Goal: Book appointment/travel/reservation

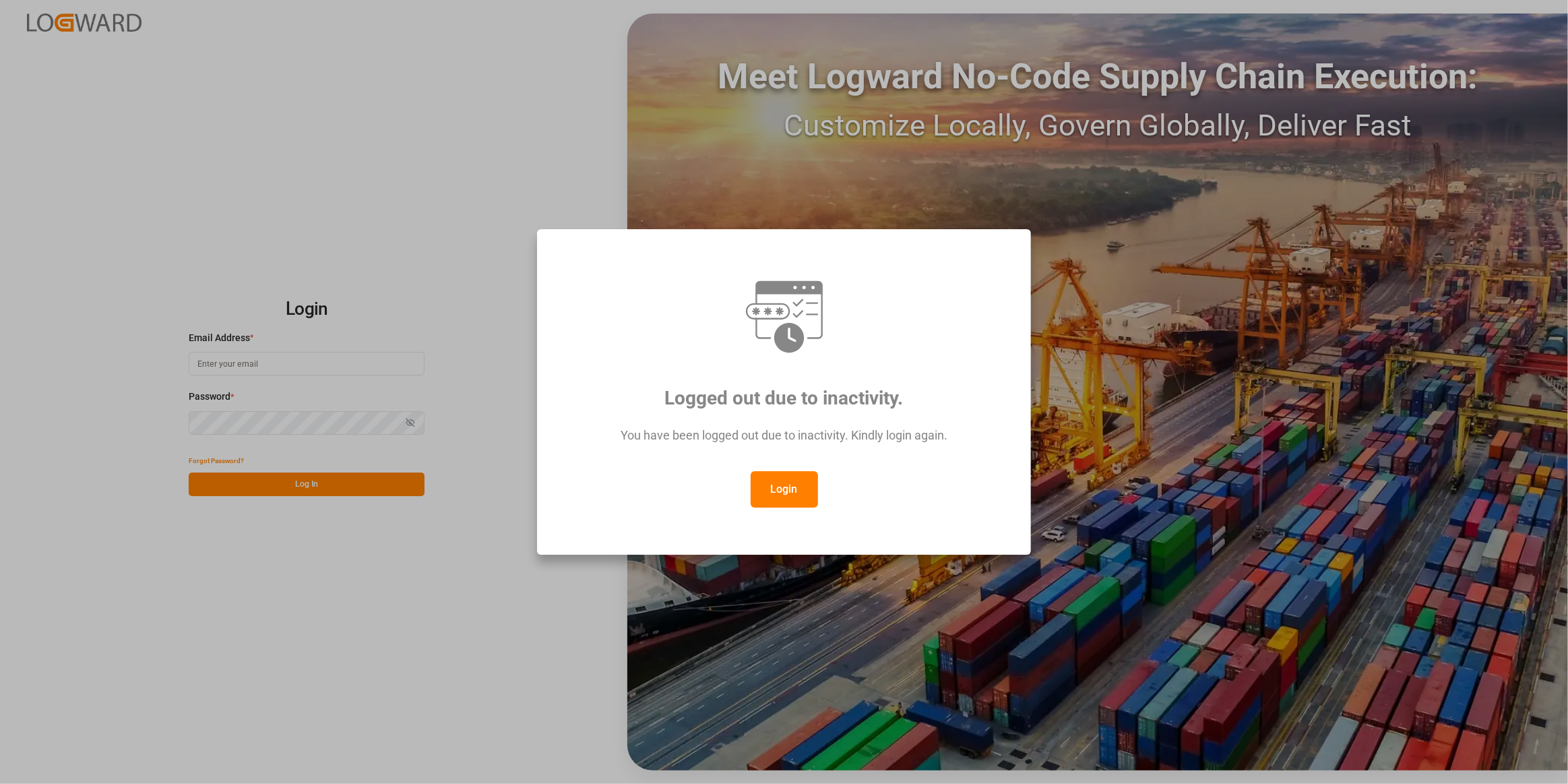
click at [795, 488] on button "Login" at bounding box center [785, 489] width 68 height 37
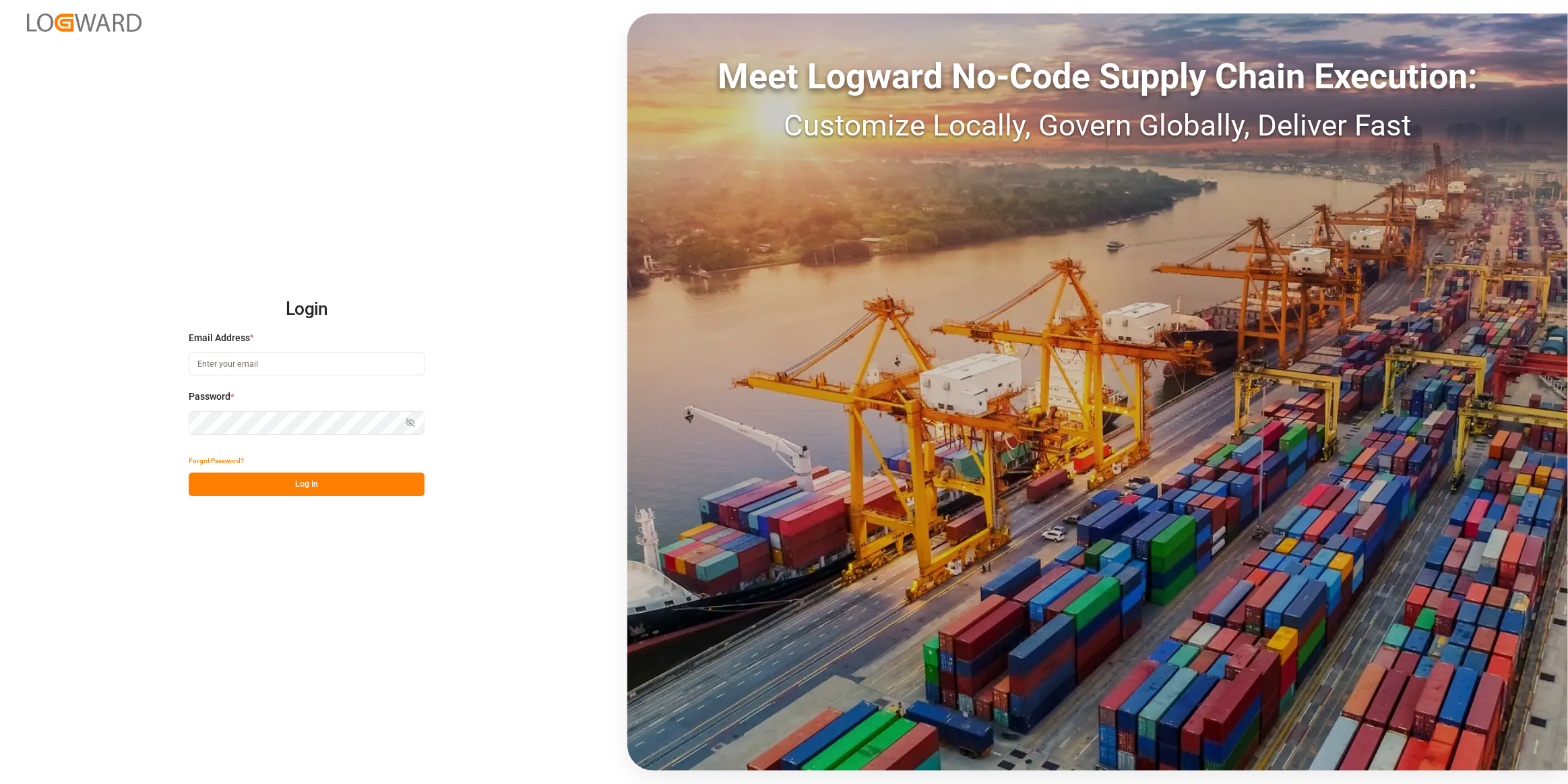
click at [261, 359] on input at bounding box center [307, 364] width 236 height 23
type input "[PERSON_NAME][EMAIL_ADDRESS][PERSON_NAME][DOMAIN_NAME]"
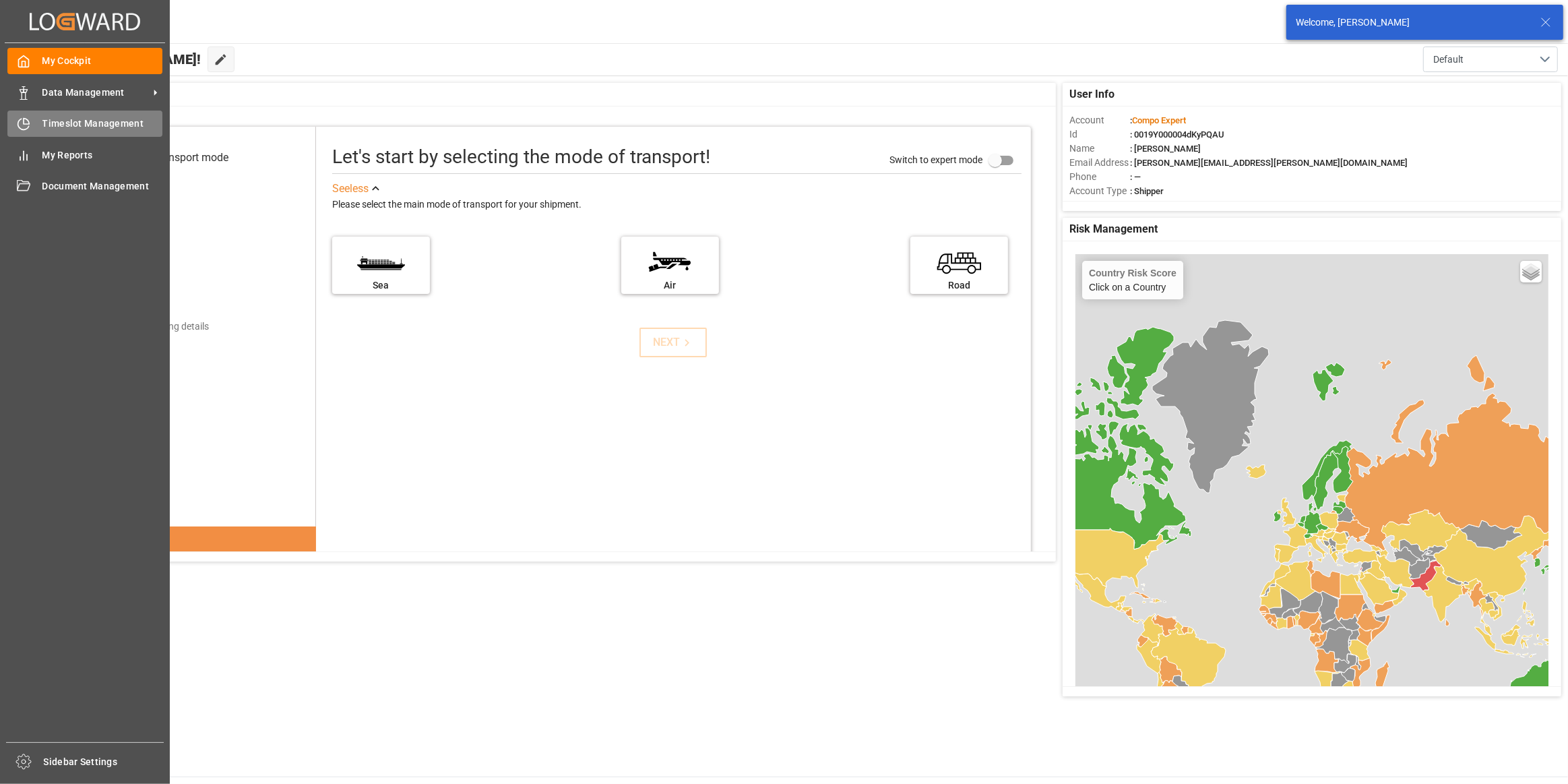
click at [34, 132] on div "Timeslot Management Timeslot Management" at bounding box center [85, 123] width 155 height 26
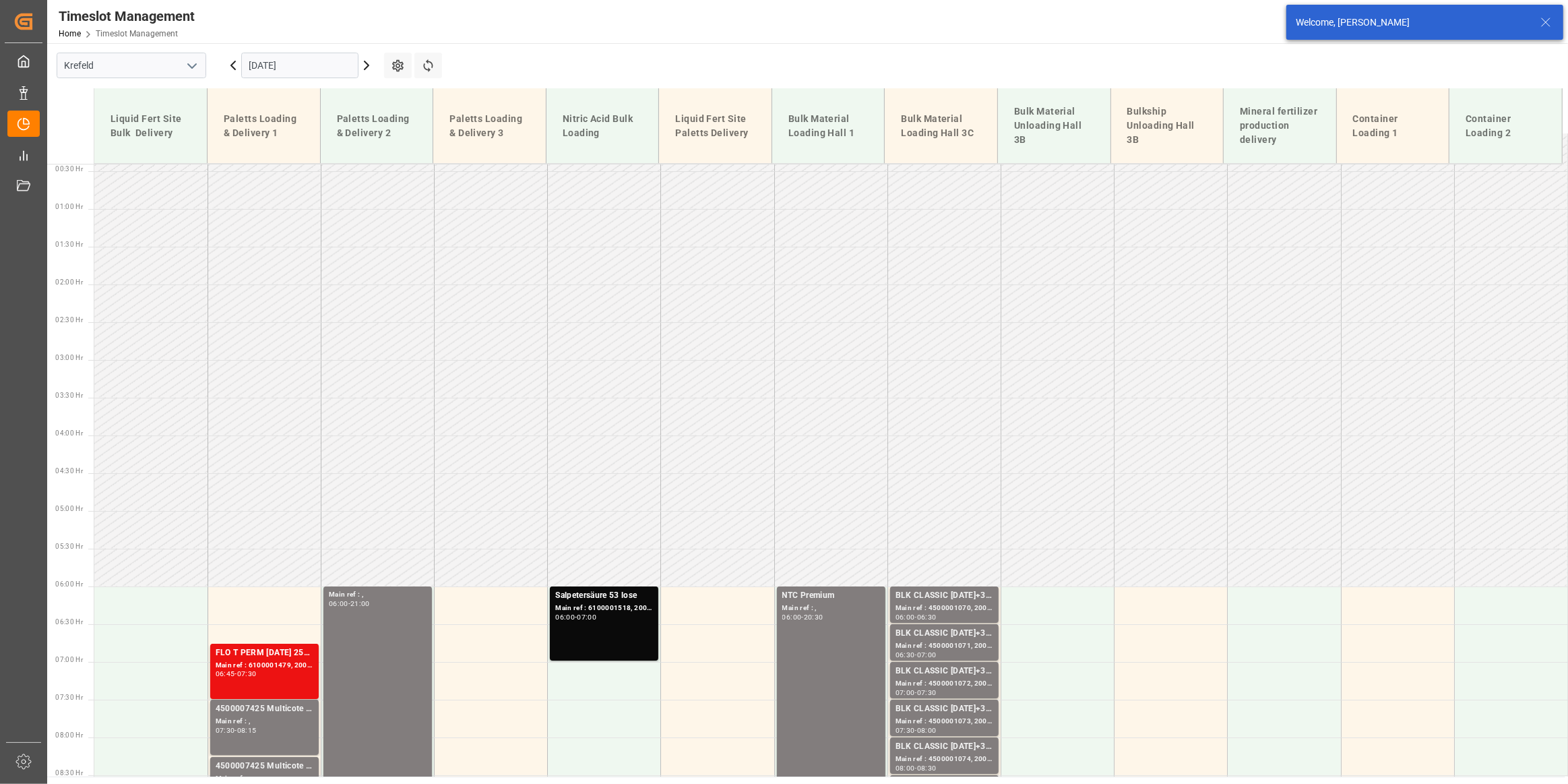
click at [300, 63] on input "[DATE]" at bounding box center [300, 65] width 117 height 25
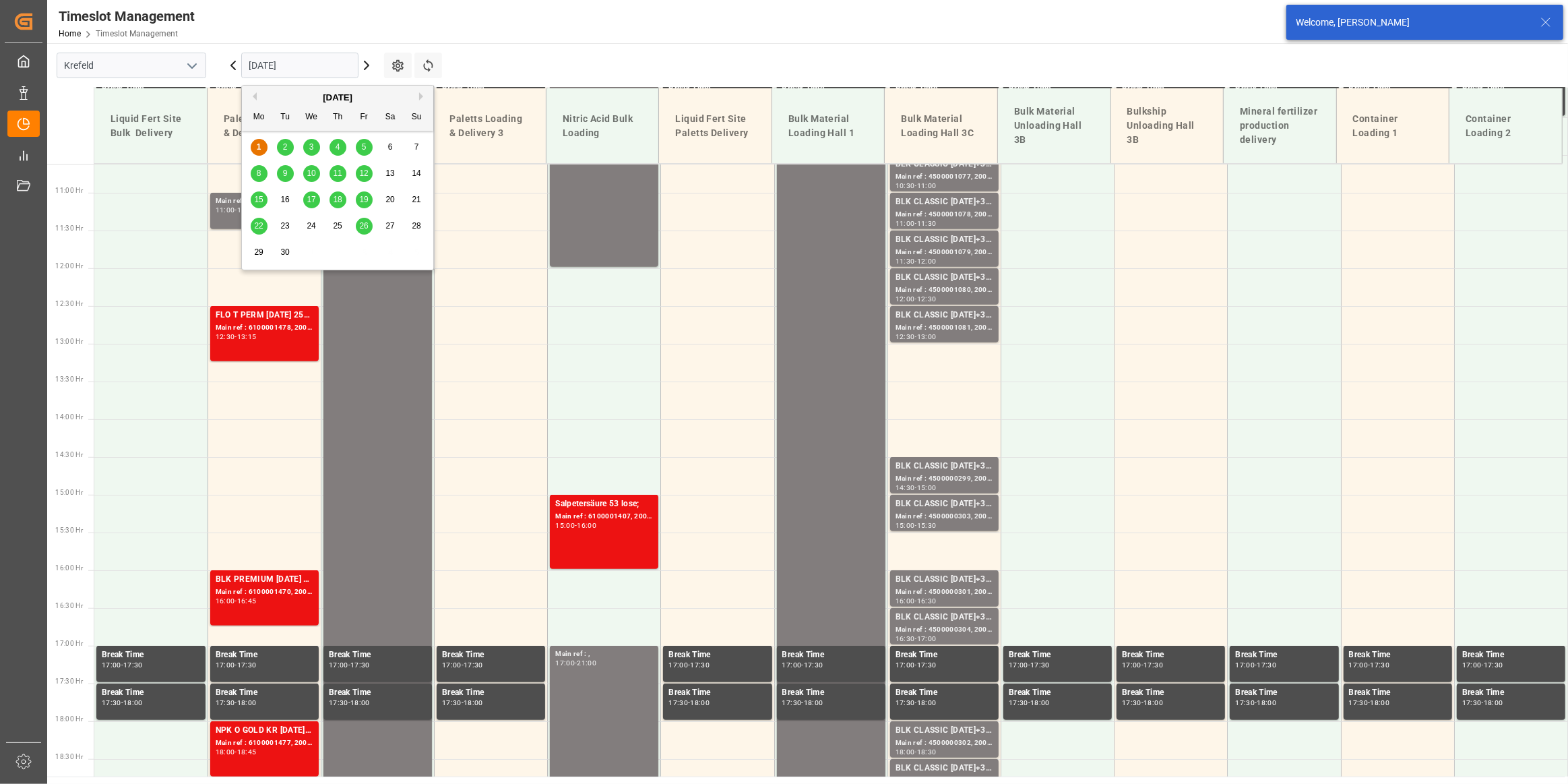
scroll to position [849, 0]
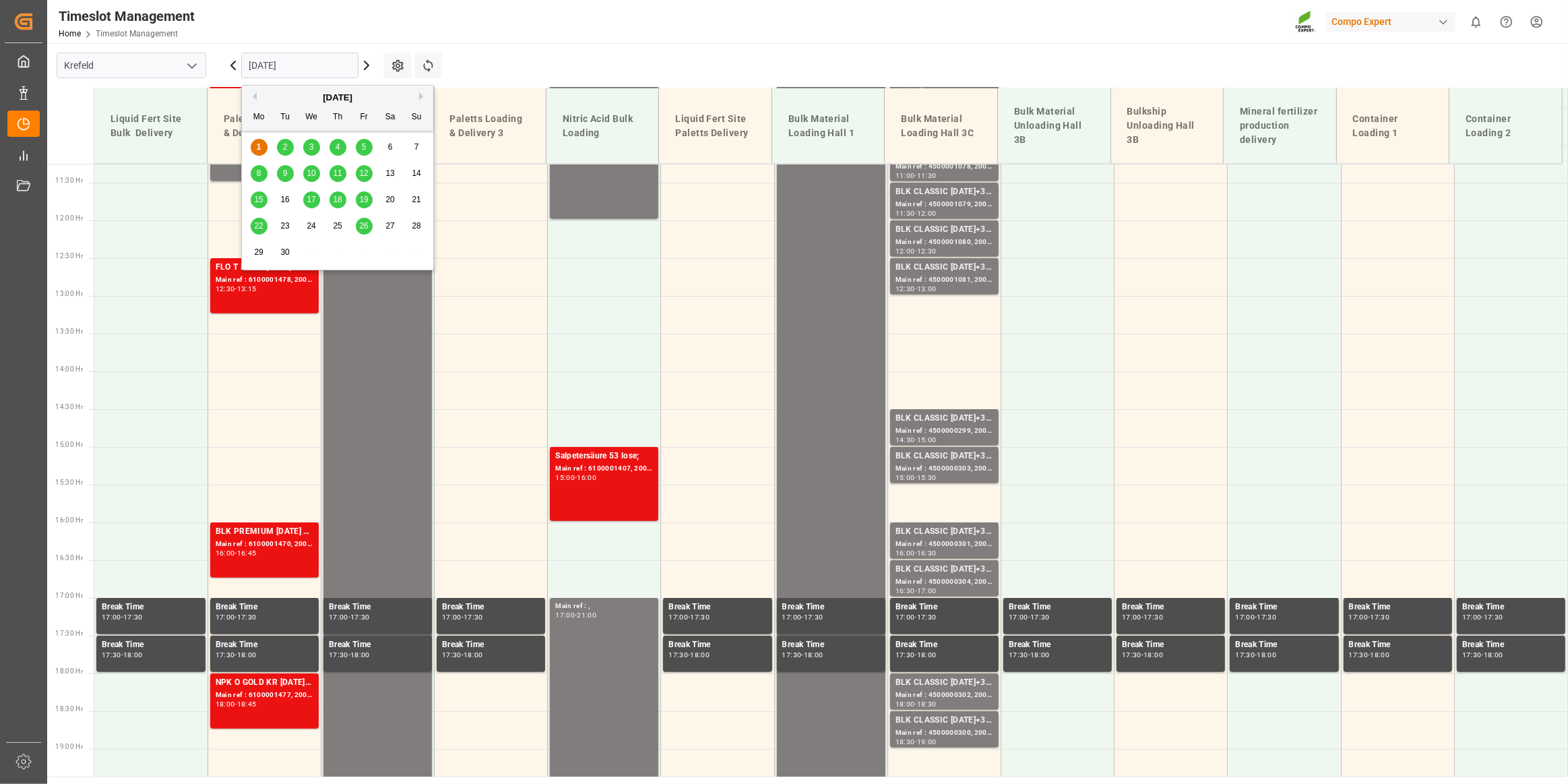
click at [303, 147] on div "3" at bounding box center [311, 147] width 17 height 16
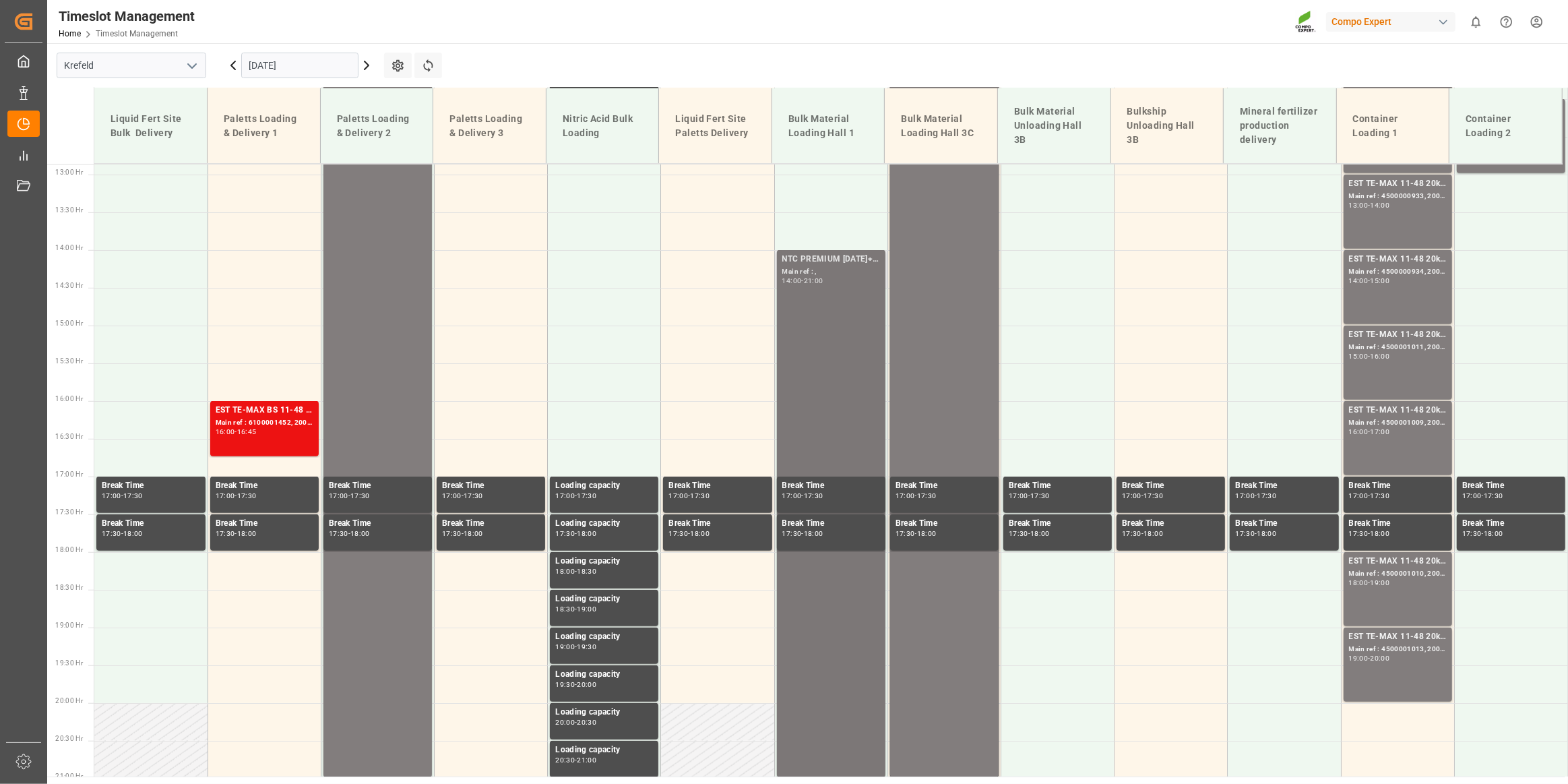
scroll to position [972, 0]
click at [830, 321] on div "NTC PREMIUM [DATE]+3+TE BULK Main ref : , 14:00 - 21:00" at bounding box center [832, 512] width 98 height 522
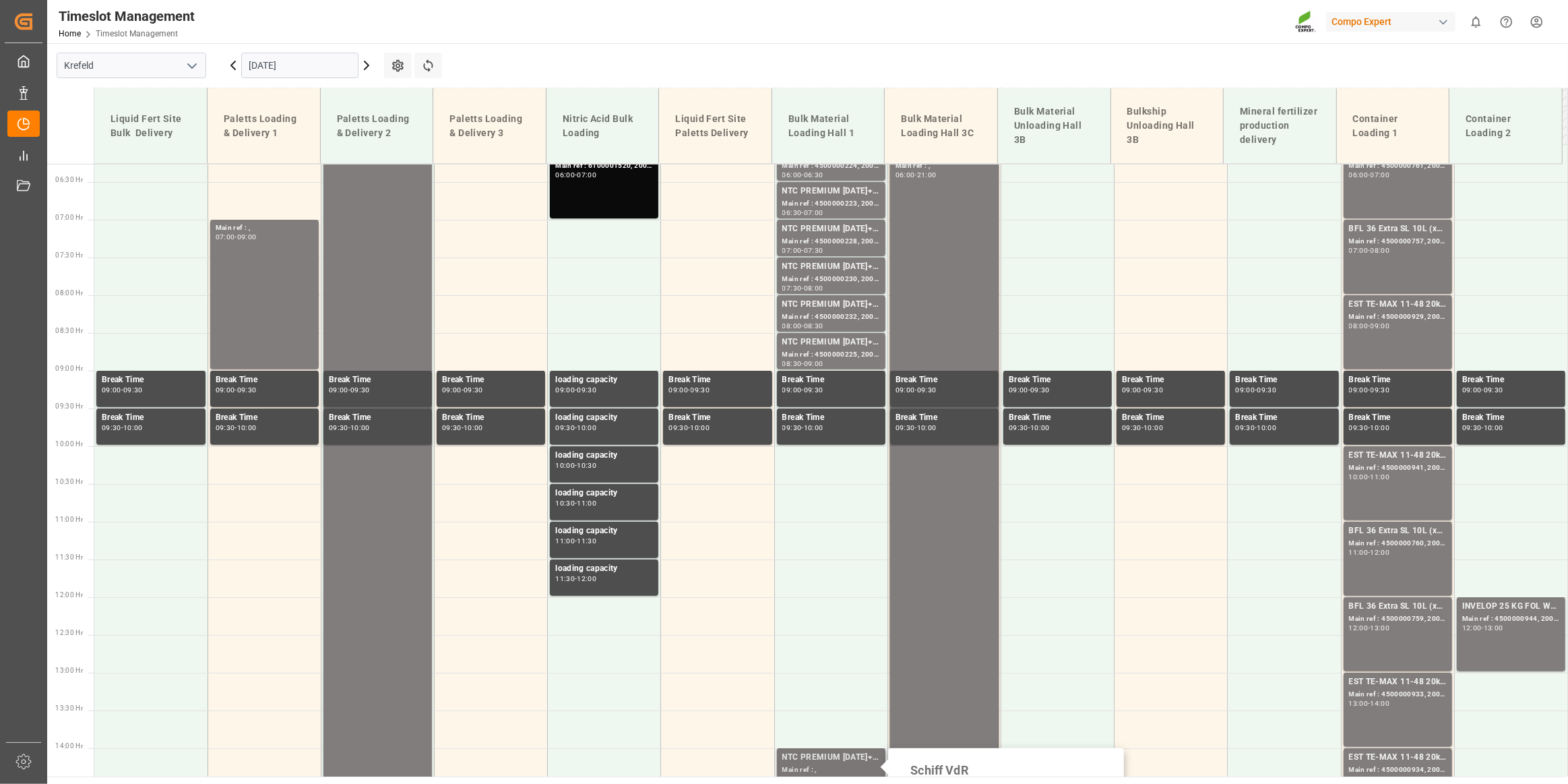
scroll to position [420, 0]
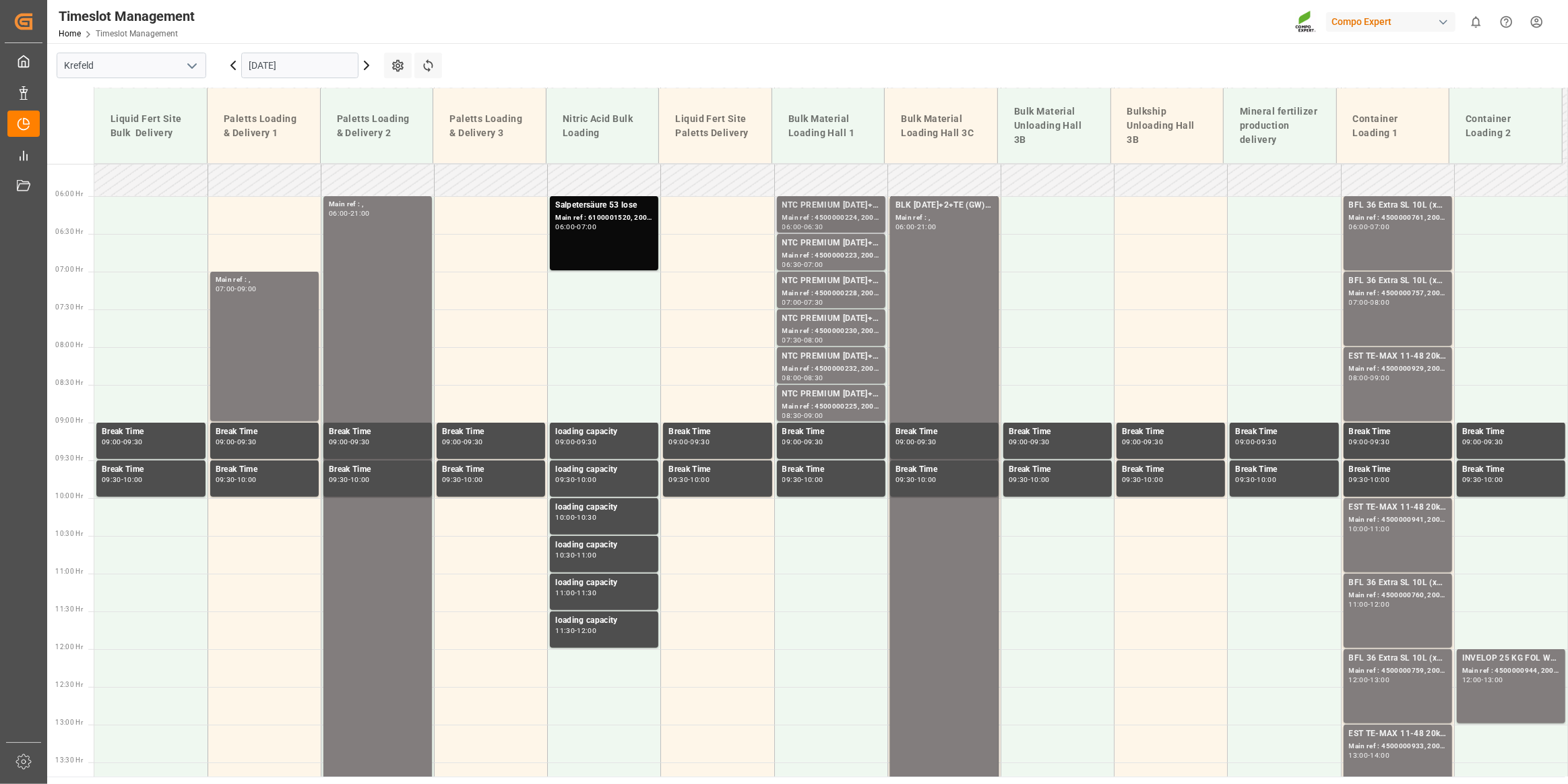
click at [832, 227] on div "06:00 - 06:30" at bounding box center [832, 227] width 98 height 8
click at [825, 248] on div "NTC PREMIUM [DATE]+3+TE BULK;" at bounding box center [832, 243] width 98 height 14
click at [822, 277] on div "NTC PREMIUM [DATE]+3+TE BULK;" at bounding box center [832, 281] width 98 height 14
click at [815, 309] on div "NTC PREMIUM [DATE]+3+TE BULK; Main ref : 4500000230, 2000000040; 07:30 - 08:00" at bounding box center [832, 327] width 109 height 37
click at [820, 388] on div "NTC PREMIUM [DATE]+3+TE BULK;" at bounding box center [832, 395] width 98 height 14
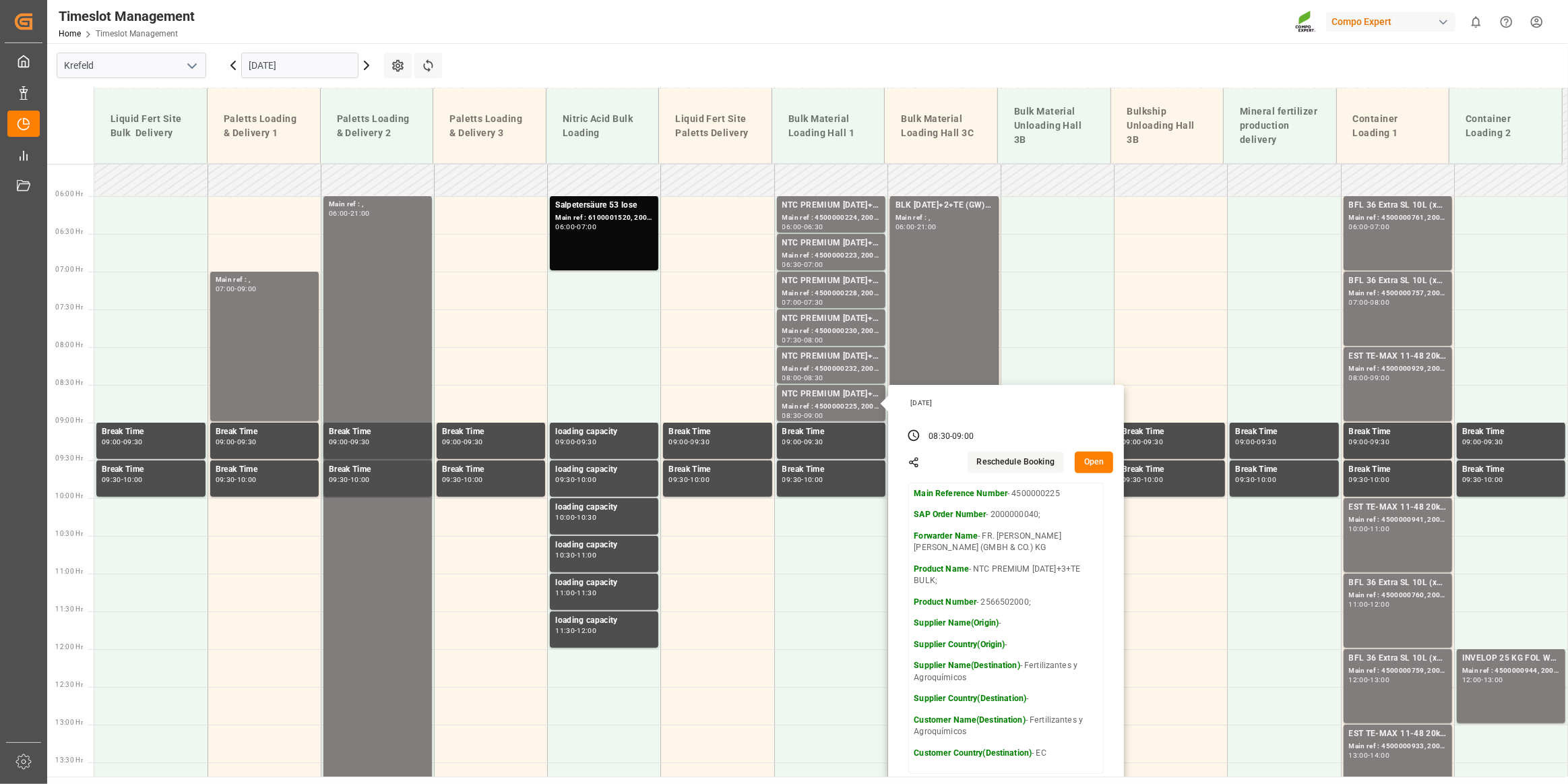
click at [849, 58] on main "[GEOGRAPHIC_DATA] [DATE] Settings Refresh Time Slots Liquid Fert Site Bulk Deli…" at bounding box center [806, 410] width 1518 height 733
